Goal: Transaction & Acquisition: Book appointment/travel/reservation

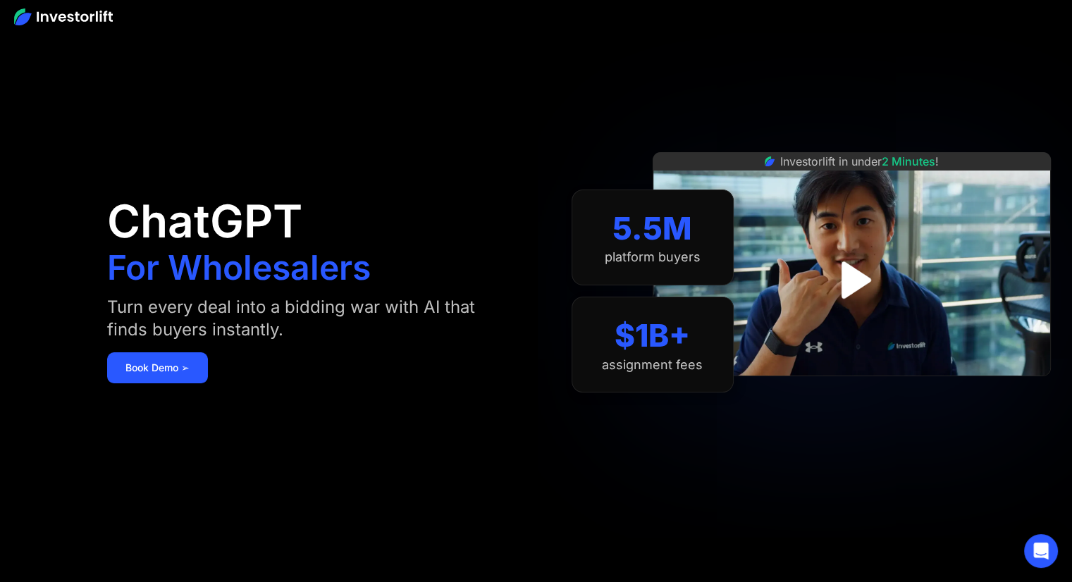
click at [72, 12] on img at bounding box center [63, 16] width 99 height 17
drag, startPoint x: 0, startPoint y: 0, endPoint x: 163, endPoint y: 381, distance: 414.6
click at [163, 381] on link "Book Demo ➢" at bounding box center [157, 367] width 101 height 31
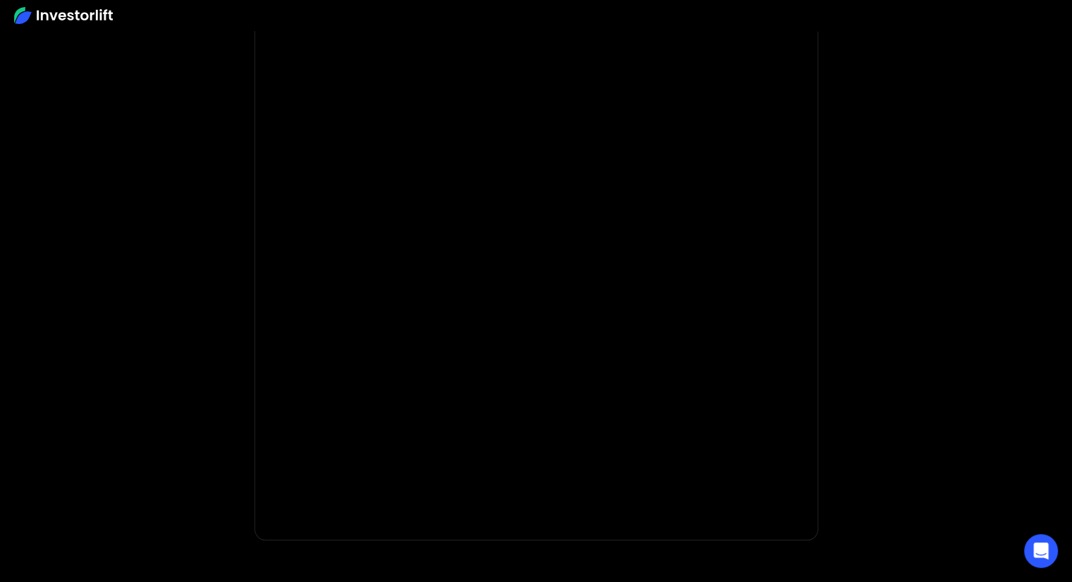
scroll to position [116, 0]
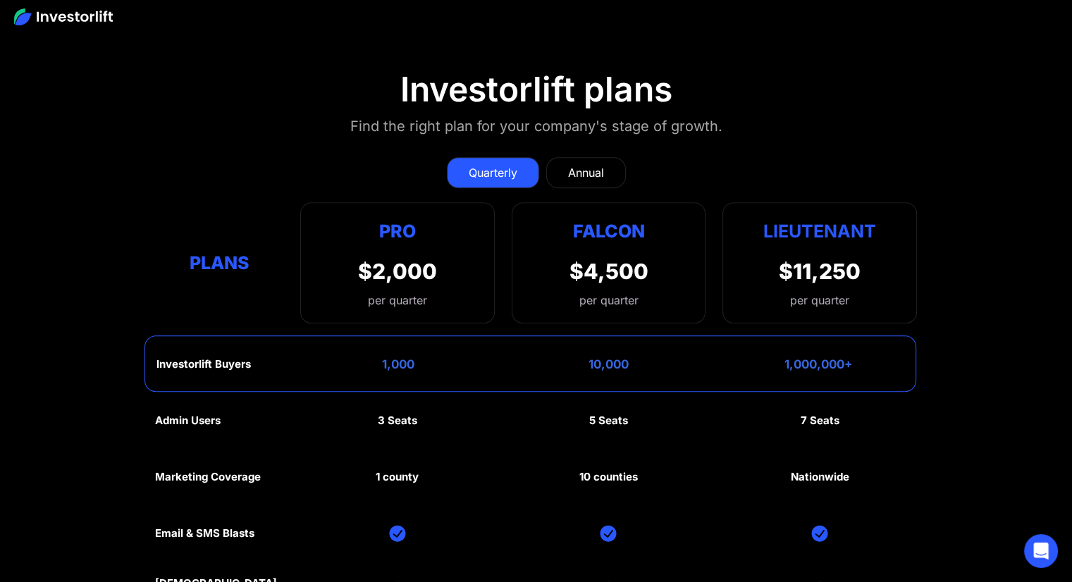
scroll to position [6326, 0]
click at [572, 165] on div "Annual" at bounding box center [586, 173] width 36 height 17
